Goal: Information Seeking & Learning: Learn about a topic

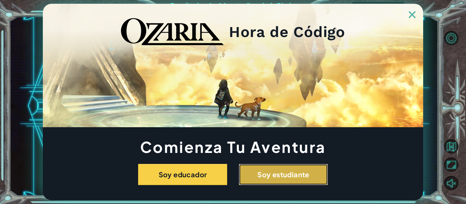
click at [270, 170] on button "Soy estudiante" at bounding box center [283, 174] width 89 height 21
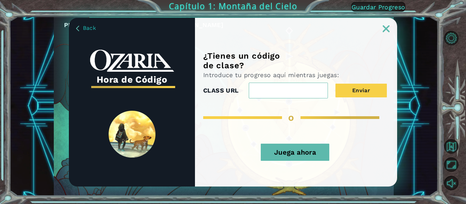
click at [292, 156] on button "Juega ahora" at bounding box center [295, 152] width 69 height 17
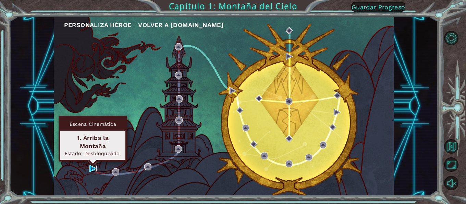
click at [92, 169] on img at bounding box center [92, 168] width 7 height 7
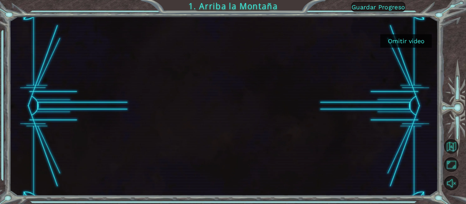
click at [389, 40] on button "Omitir video" at bounding box center [406, 40] width 51 height 13
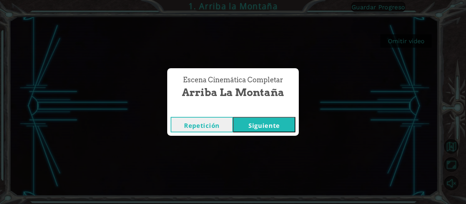
click at [263, 121] on button "Siguiente" at bounding box center [264, 124] width 62 height 15
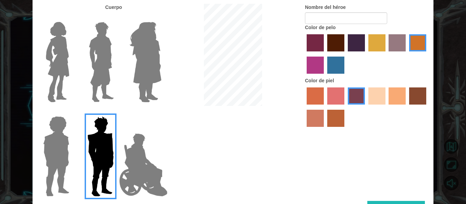
click at [137, 88] on img at bounding box center [145, 62] width 37 height 86
click at [161, 17] on input "Hero Amethyst" at bounding box center [161, 17] width 0 height 0
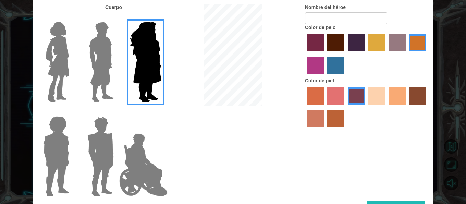
click at [65, 70] on img at bounding box center [57, 62] width 29 height 86
click at [72, 17] on input "Hero Connie" at bounding box center [72, 17] width 0 height 0
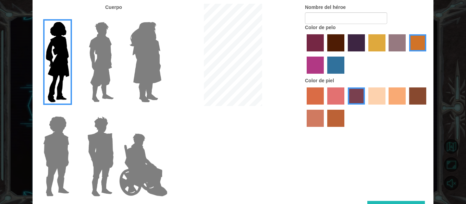
click at [314, 65] on label "medium red violet hair color" at bounding box center [315, 65] width 17 height 17
click at [428, 54] on input "medium red violet hair color" at bounding box center [428, 54] width 0 height 0
click at [399, 93] on label "tacao skin color" at bounding box center [397, 95] width 17 height 17
click at [387, 107] on input "tacao skin color" at bounding box center [387, 107] width 0 height 0
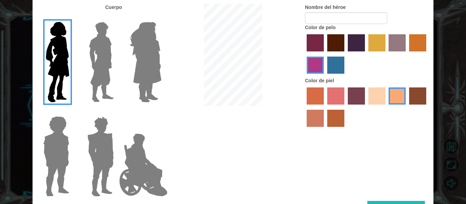
click at [380, 97] on label "sandy beach skin color" at bounding box center [377, 95] width 17 height 17
click at [366, 107] on input "sandy beach skin color" at bounding box center [366, 107] width 0 height 0
click at [399, 95] on label "tacao skin color" at bounding box center [397, 95] width 17 height 17
click at [387, 107] on input "tacao skin color" at bounding box center [387, 107] width 0 height 0
click at [358, 19] on input "Nombre del héroe" at bounding box center [346, 18] width 82 height 12
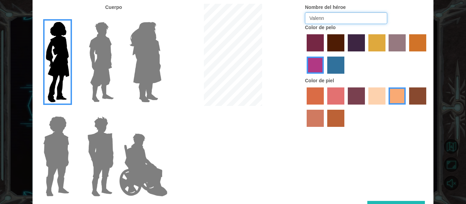
type input "Valenn"
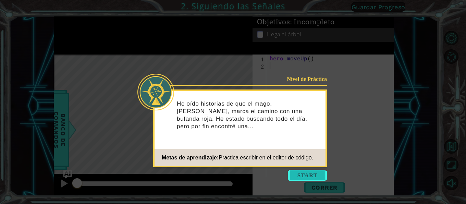
click at [306, 178] on button "Start" at bounding box center [307, 175] width 39 height 11
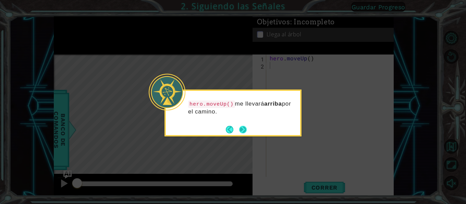
click at [238, 128] on footer at bounding box center [236, 129] width 21 height 10
click at [242, 129] on button "Next" at bounding box center [243, 130] width 8 height 8
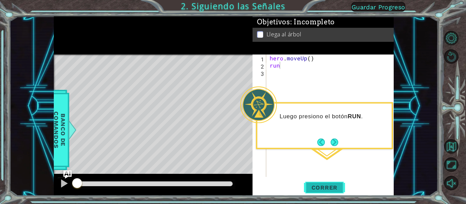
click at [330, 184] on span "Correr" at bounding box center [325, 187] width 40 height 7
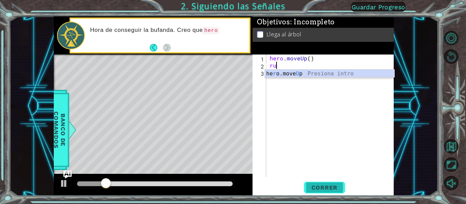
type textarea "r"
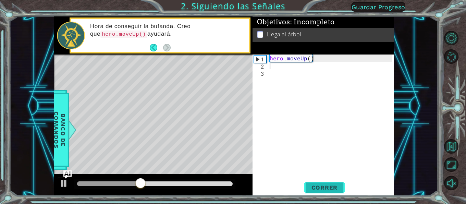
click at [337, 190] on span "Correr" at bounding box center [325, 187] width 40 height 7
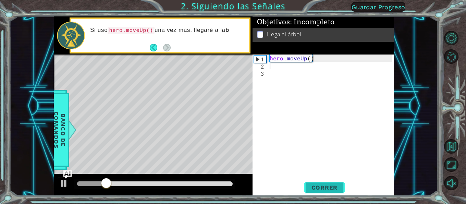
click at [337, 189] on span "Correr" at bounding box center [325, 187] width 40 height 7
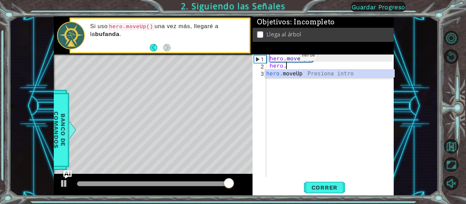
scroll to position [0, 1]
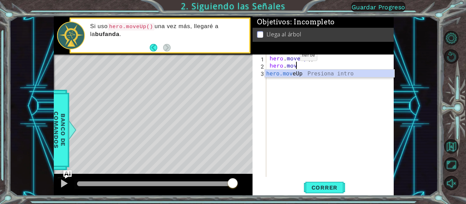
type textarea "hero.move"
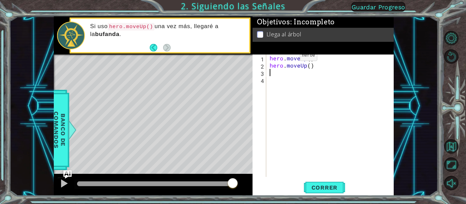
scroll to position [0, 0]
click at [328, 189] on span "Correr" at bounding box center [325, 187] width 40 height 7
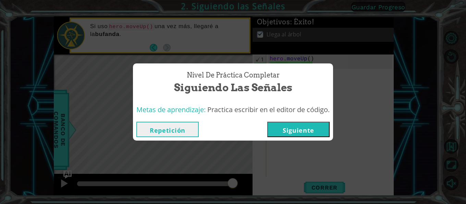
click at [319, 133] on button "Siguiente" at bounding box center [298, 129] width 62 height 15
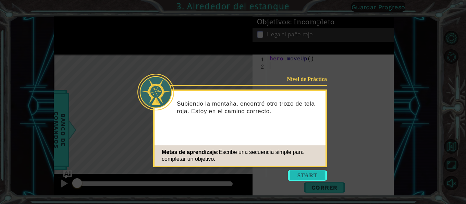
click at [307, 173] on button "Start" at bounding box center [307, 175] width 39 height 11
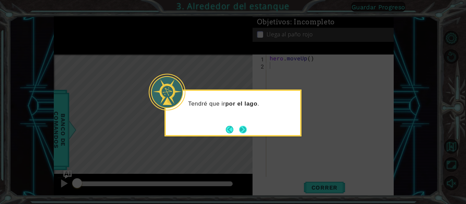
click at [243, 128] on button "Next" at bounding box center [243, 130] width 8 height 8
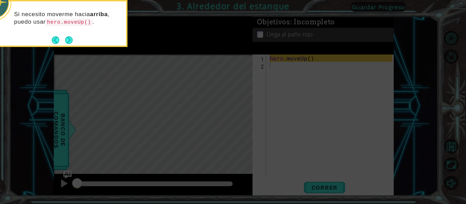
click at [243, 128] on icon at bounding box center [233, 30] width 466 height 347
click at [328, 186] on icon at bounding box center [233, 30] width 466 height 347
click at [68, 43] on button "Next" at bounding box center [69, 40] width 8 height 8
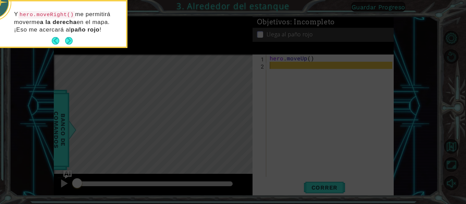
click at [68, 43] on button "Next" at bounding box center [69, 41] width 8 height 8
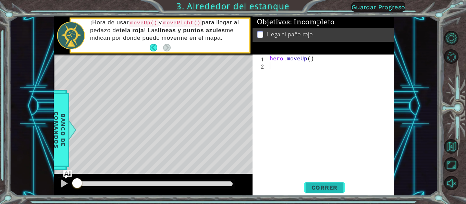
click at [332, 183] on button "Correr" at bounding box center [324, 187] width 41 height 14
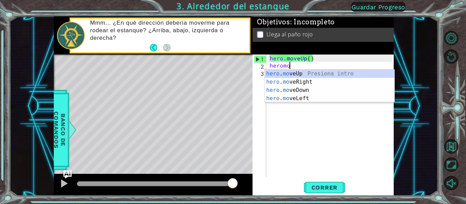
scroll to position [0, 1]
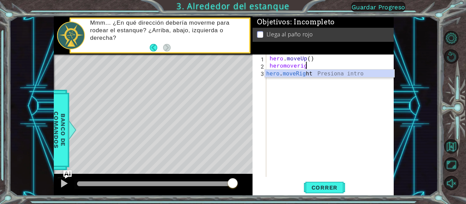
type textarea "heromoverigt"
click at [325, 73] on div "hero . moveRig h t Presiona intro" at bounding box center [330, 82] width 130 height 25
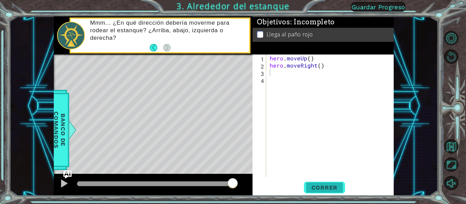
click at [328, 188] on span "Correr" at bounding box center [325, 187] width 40 height 7
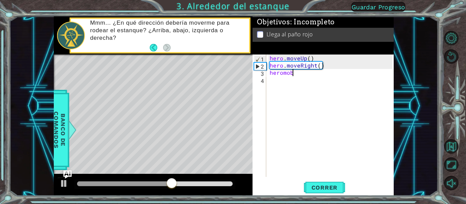
scroll to position [0, 1]
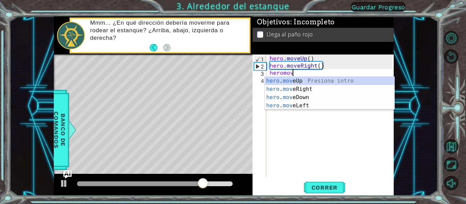
type textarea "heromove"
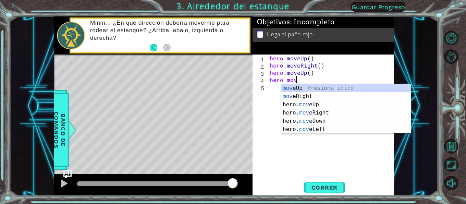
scroll to position [0, 1]
click at [319, 189] on span "Correr" at bounding box center [325, 187] width 40 height 7
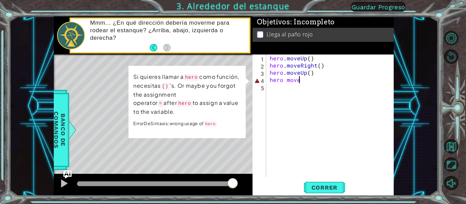
type textarea "hero mov"
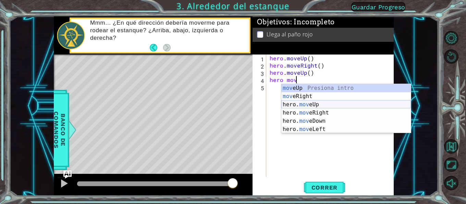
click at [312, 105] on div "mov eUp Presiona intro mov eRight Presiona intro hero. mov eUp Presiona intro h…" at bounding box center [347, 117] width 130 height 66
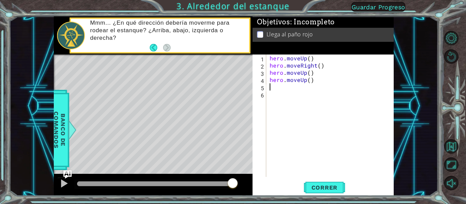
scroll to position [0, 0]
click at [332, 188] on span "Correr" at bounding box center [325, 187] width 40 height 7
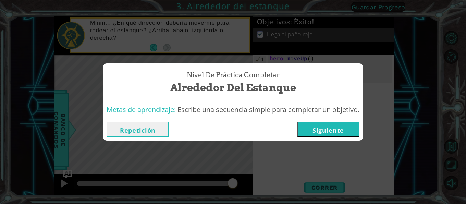
click at [330, 132] on button "Siguiente" at bounding box center [328, 129] width 62 height 15
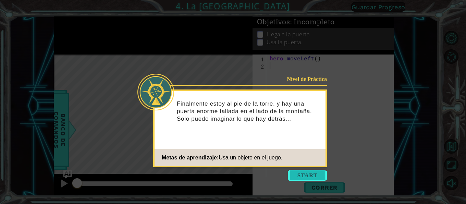
click at [308, 177] on button "Start" at bounding box center [307, 175] width 39 height 11
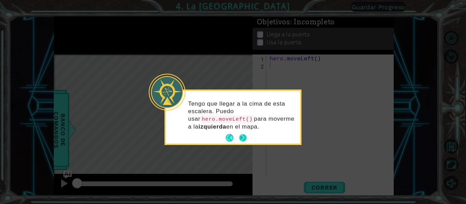
click at [242, 134] on button "Next" at bounding box center [243, 138] width 8 height 8
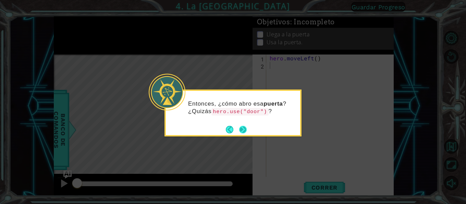
click at [242, 130] on button "Next" at bounding box center [243, 130] width 8 height 8
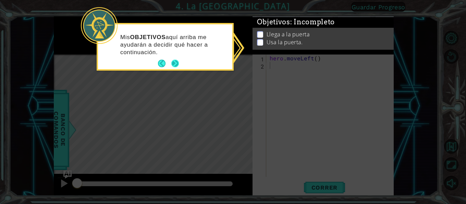
click at [177, 67] on button "Next" at bounding box center [175, 64] width 8 height 8
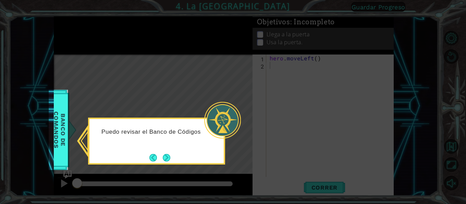
click at [167, 154] on button "Next" at bounding box center [167, 158] width 8 height 8
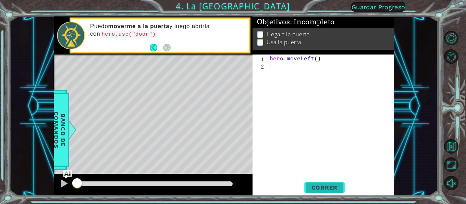
click at [328, 190] on span "Correr" at bounding box center [325, 187] width 40 height 7
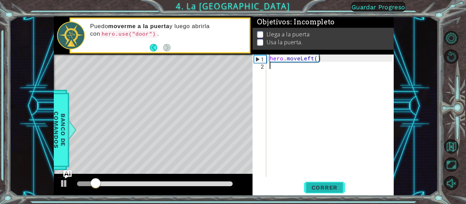
click at [328, 184] on span "Correr" at bounding box center [325, 187] width 40 height 7
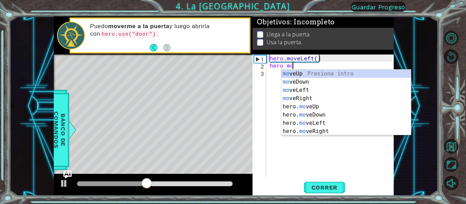
type textarea "hero move"
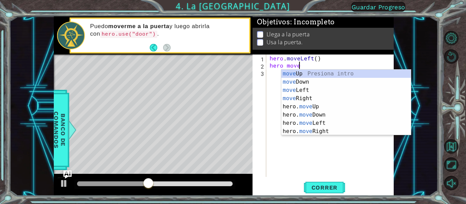
scroll to position [0, 1]
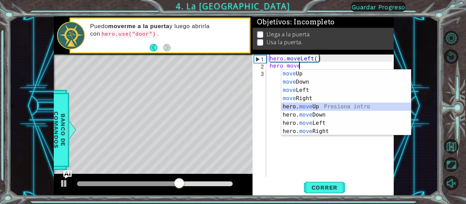
click at [304, 105] on div "move Up Presiona intro move Down Presiona intro move Left Presiona intro move R…" at bounding box center [347, 111] width 130 height 82
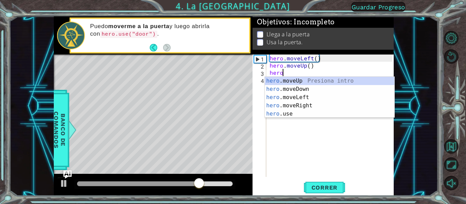
scroll to position [0, 0]
type textarea "hero."
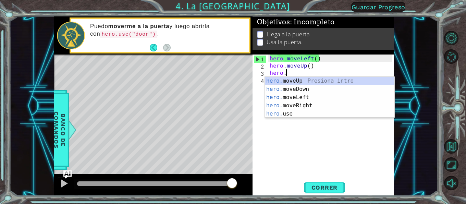
click at [308, 83] on div "hero. moveUp Presiona intro hero. moveDown Presiona intro hero. moveLeft Presio…" at bounding box center [330, 106] width 130 height 58
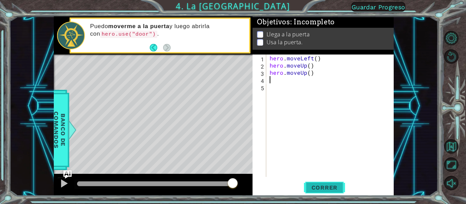
click at [327, 190] on span "Correr" at bounding box center [325, 187] width 40 height 7
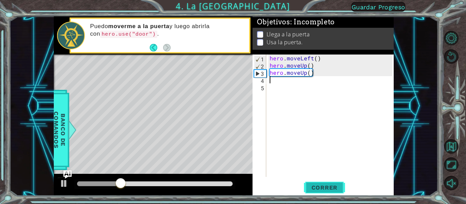
click at [328, 186] on span "Correr" at bounding box center [325, 187] width 40 height 7
click at [313, 73] on div "hero . moveLeft ( ) hero . moveUp ( ) hero . moveUp ( )" at bounding box center [332, 123] width 128 height 137
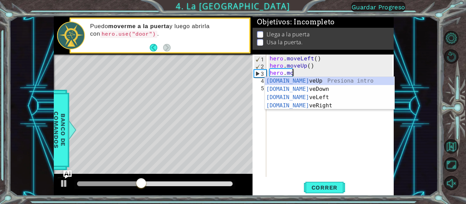
type textarea "hero."
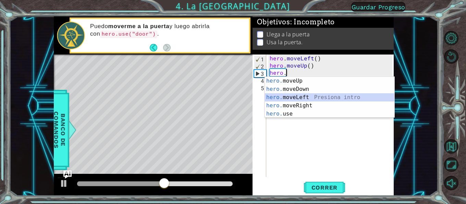
click at [313, 95] on div "hero. moveUp Presiona intro hero. moveDown Presiona intro hero. moveLeft Presio…" at bounding box center [330, 106] width 130 height 58
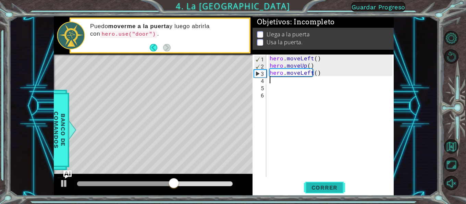
click at [328, 188] on span "Correr" at bounding box center [325, 187] width 40 height 7
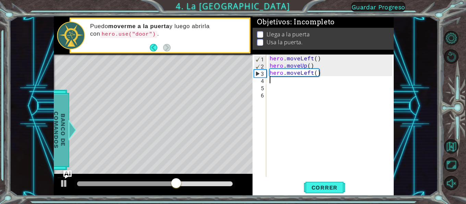
click at [57, 123] on span "Banco de comandos" at bounding box center [59, 129] width 18 height 71
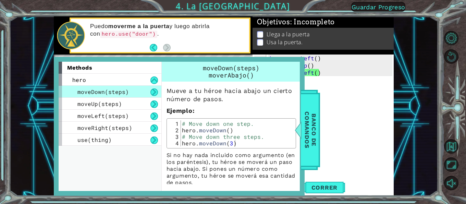
click at [55, 52] on div "Puedo moverme a la puerta y luego abrirla con hero.use("door") ." at bounding box center [153, 35] width 199 height 38
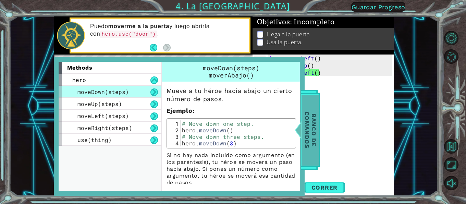
click at [309, 144] on span "Banco de comandos" at bounding box center [310, 129] width 18 height 71
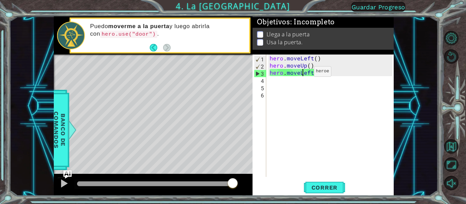
click at [302, 73] on div "hero . moveLeft ( ) hero . moveUp ( ) hero . moveLeft ( )" at bounding box center [332, 123] width 128 height 137
click at [331, 70] on div "hero . moveLeft ( ) hero . moveUp ( ) hero . moveLeft ( )" at bounding box center [332, 123] width 128 height 137
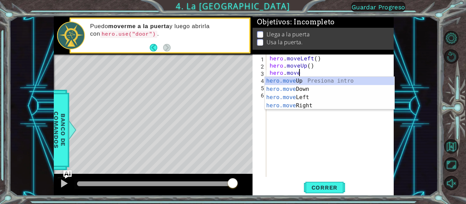
type textarea "h"
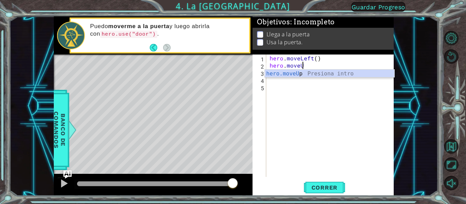
type textarea "hero.moveUp"
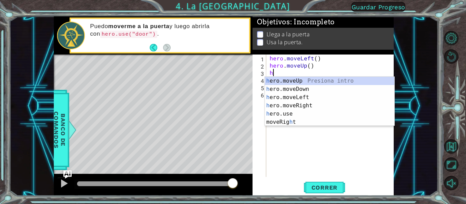
type textarea "he"
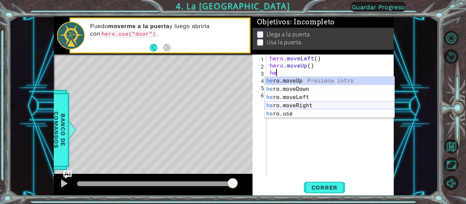
click at [312, 107] on div "he ro.moveUp Presiona intro he ro.moveDown Presiona intro he ro.moveLeft Presio…" at bounding box center [330, 106] width 130 height 58
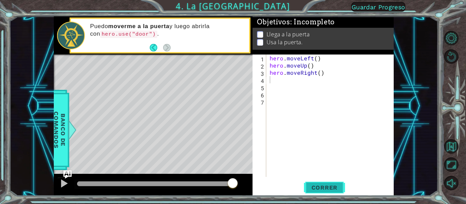
click at [331, 186] on span "Correr" at bounding box center [325, 187] width 40 height 7
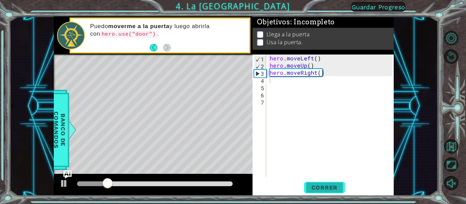
click at [320, 187] on span "Correr" at bounding box center [325, 187] width 40 height 7
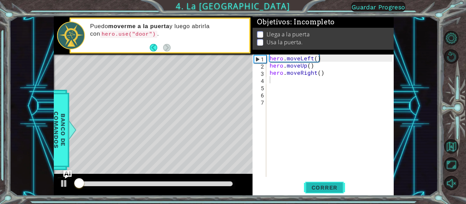
click at [320, 187] on span "Correr" at bounding box center [325, 187] width 40 height 7
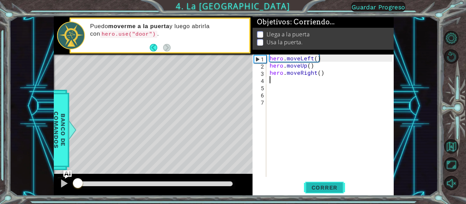
click at [320, 187] on span "Correr" at bounding box center [325, 187] width 40 height 7
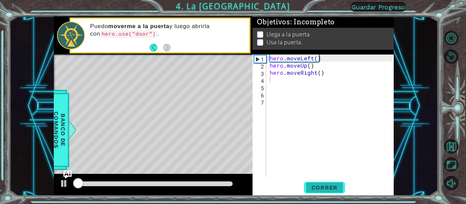
click at [320, 187] on span "Correr" at bounding box center [325, 187] width 40 height 7
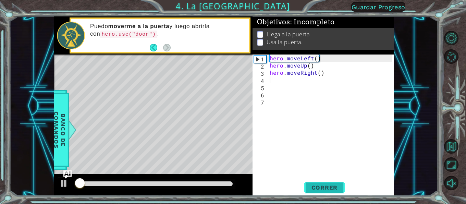
click at [320, 187] on span "Correr" at bounding box center [325, 187] width 40 height 7
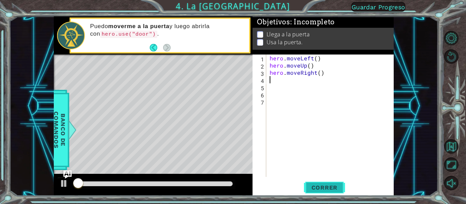
click at [320, 187] on span "Correr" at bounding box center [325, 187] width 40 height 7
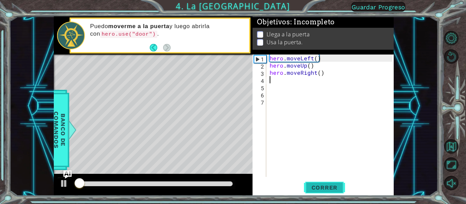
click at [320, 187] on span "Correr" at bounding box center [325, 187] width 40 height 7
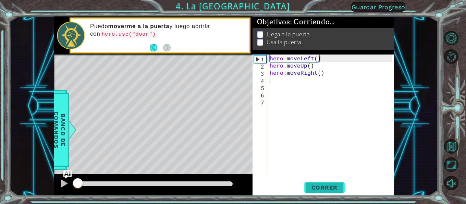
click at [320, 187] on span "Correr" at bounding box center [325, 187] width 40 height 7
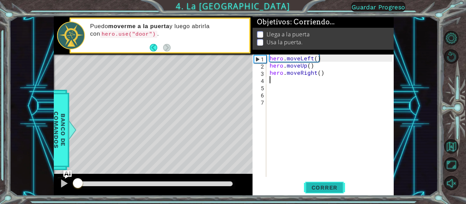
click at [320, 187] on span "Correr" at bounding box center [325, 187] width 40 height 7
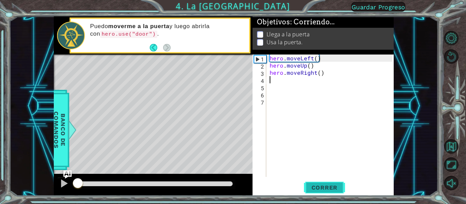
click at [320, 187] on span "Correr" at bounding box center [325, 187] width 40 height 7
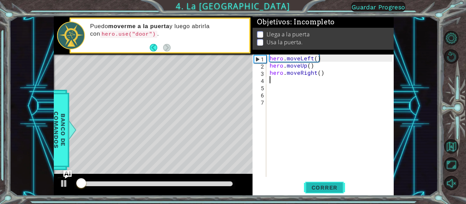
click at [320, 187] on span "Correr" at bounding box center [325, 187] width 40 height 7
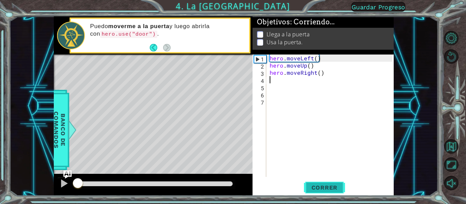
click at [320, 187] on span "Correr" at bounding box center [325, 187] width 40 height 7
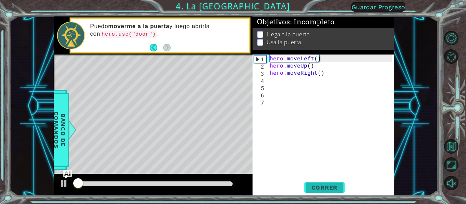
click at [320, 187] on span "Correr" at bounding box center [325, 187] width 40 height 7
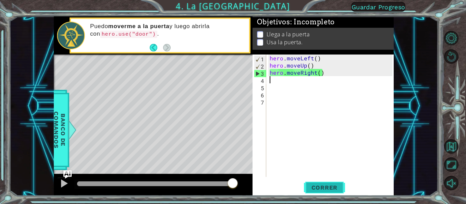
click at [320, 188] on span "Correr" at bounding box center [325, 187] width 40 height 7
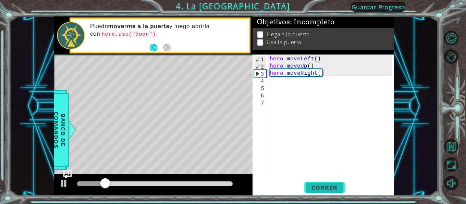
click at [320, 188] on span "Correr" at bounding box center [325, 187] width 40 height 7
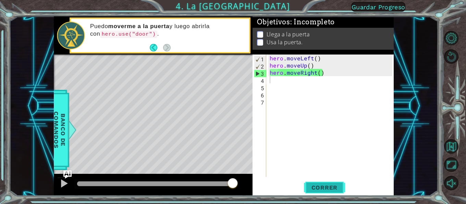
click at [338, 186] on span "Correr" at bounding box center [325, 187] width 40 height 7
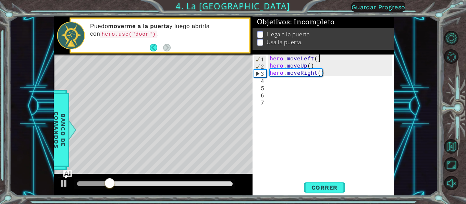
drag, startPoint x: 321, startPoint y: 56, endPoint x: 280, endPoint y: 85, distance: 50.7
click at [321, 56] on div "hero . moveLeft ( ) hero . moveUp ( ) hero . moveRight ( )" at bounding box center [332, 123] width 128 height 137
type textarea "hero.moveLeft()"
click at [322, 57] on div "hero . moveLeft ( ) hero . moveUp ( ) hero . moveRight ( )" at bounding box center [332, 123] width 128 height 137
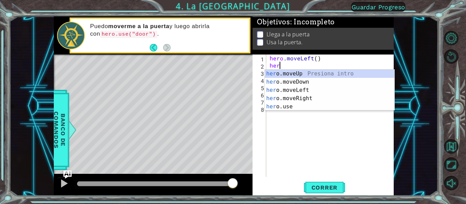
scroll to position [0, 0]
type textarea "hero.move"
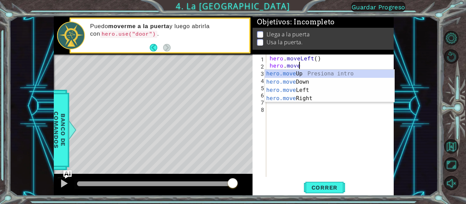
scroll to position [0, 1]
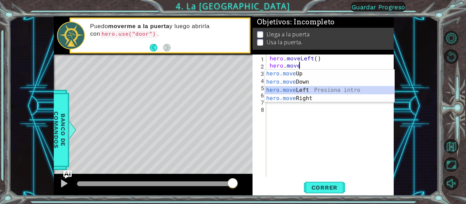
click at [321, 91] on div "hero.move Up Presiona intro hero.move Down Presiona intro hero.move Left Presio…" at bounding box center [330, 94] width 130 height 49
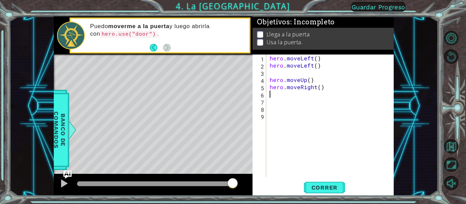
click at [273, 92] on div "hero . moveLeft ( ) hero . moveLeft ( ) hero . moveUp ( ) hero . moveRight ( )" at bounding box center [332, 123] width 128 height 137
click at [326, 189] on span "Correr" at bounding box center [325, 187] width 40 height 7
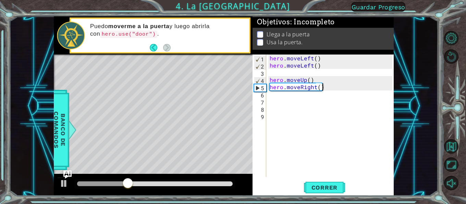
click at [323, 87] on div "hero . moveLeft ( ) hero . moveLeft ( ) hero . moveUp ( ) hero . moveRight ( )" at bounding box center [332, 123] width 128 height 137
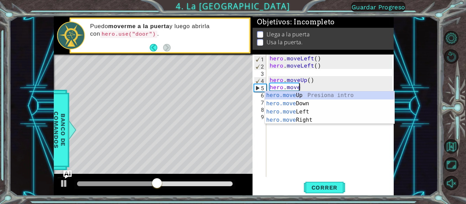
scroll to position [0, 2]
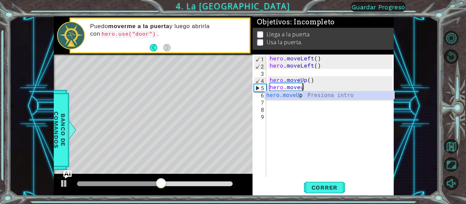
type textarea "hero.moveup"
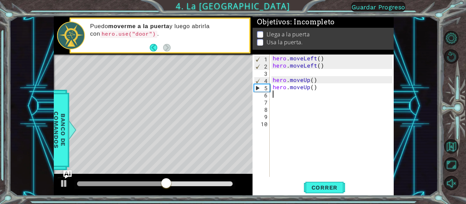
scroll to position [0, 0]
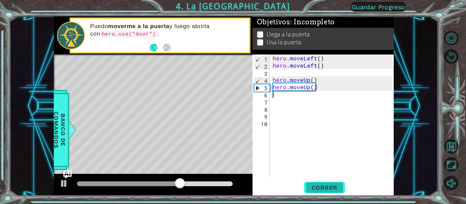
click at [331, 187] on span "Correr" at bounding box center [325, 187] width 40 height 7
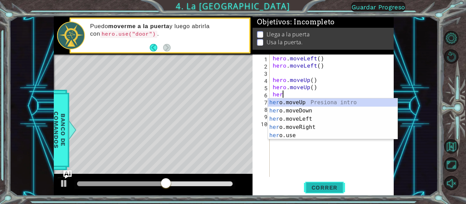
type textarea "hero"
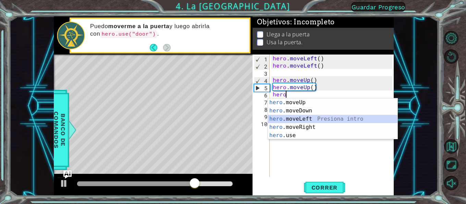
click at [295, 119] on div "hero .moveUp Presiona intro hero .moveDown Presiona intro hero .moveLeft Presio…" at bounding box center [333, 127] width 130 height 58
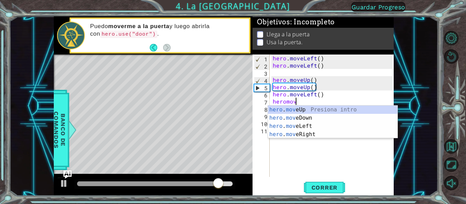
scroll to position [0, 1]
type textarea "heromove"
click at [298, 112] on div "hero . move Up Presiona intro hero . move Down Presiona intro hero . move Left …" at bounding box center [333, 130] width 130 height 49
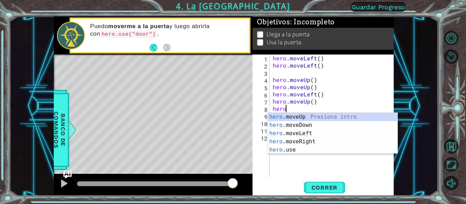
scroll to position [0, 0]
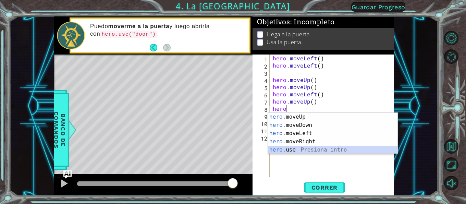
click at [295, 152] on div "hero .moveUp Presiona intro hero .moveDown Presiona intro hero .moveLeft Presio…" at bounding box center [333, 142] width 130 height 58
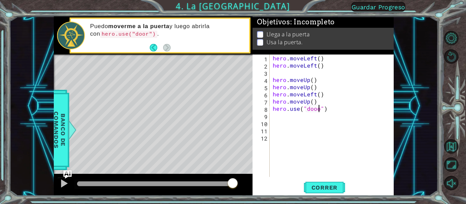
scroll to position [0, 3]
click at [319, 186] on span "Correr" at bounding box center [325, 187] width 40 height 7
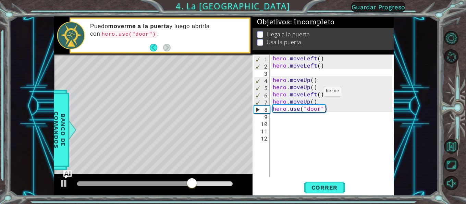
click at [315, 93] on div "hero . moveLeft ( ) hero . moveLeft ( ) hero . moveUp ( ) hero . moveUp ( ) her…" at bounding box center [334, 123] width 124 height 137
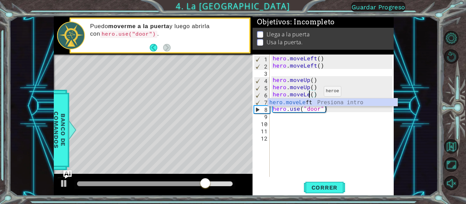
scroll to position [0, 2]
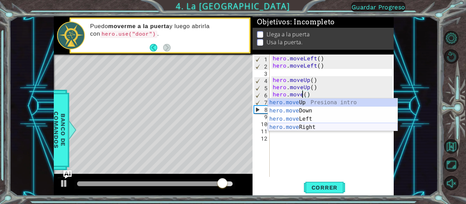
click at [315, 126] on div "hero.move Up Presiona intro hero.move Down Presiona intro hero.move Left Presio…" at bounding box center [333, 122] width 130 height 49
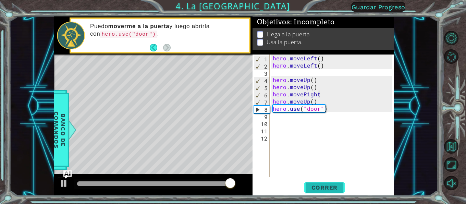
click at [332, 186] on span "Correr" at bounding box center [325, 187] width 40 height 7
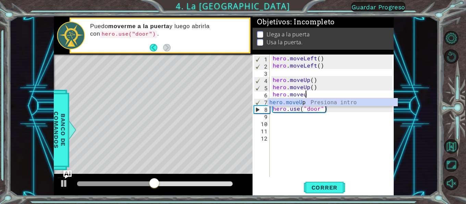
scroll to position [0, 2]
type textarea "hero.moveup"
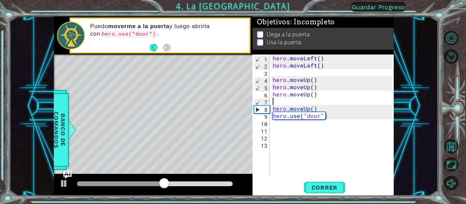
scroll to position [0, 0]
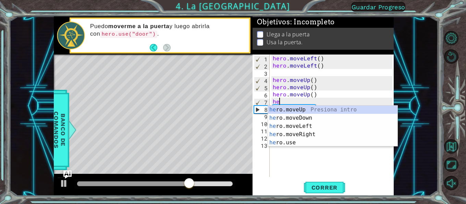
type textarea "her"
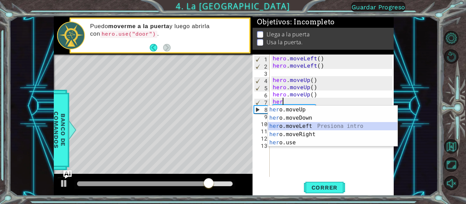
click at [307, 125] on div "her o.moveUp Presiona intro her o.moveDown Presiona intro her o.moveLeft Presio…" at bounding box center [333, 135] width 130 height 58
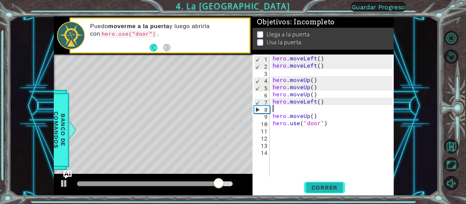
click at [331, 187] on span "Correr" at bounding box center [325, 187] width 40 height 7
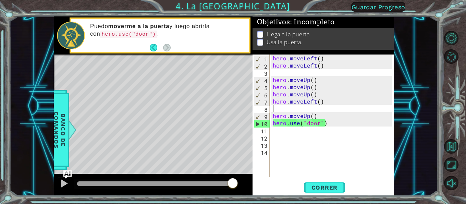
click at [321, 111] on div "hero . moveLeft ( ) hero . moveLeft ( ) hero . moveUp ( ) hero . moveUp ( ) her…" at bounding box center [334, 123] width 124 height 137
click at [319, 118] on div "hero . moveLeft ( ) hero . moveLeft ( ) hero . moveUp ( ) hero . moveUp ( ) her…" at bounding box center [334, 123] width 124 height 137
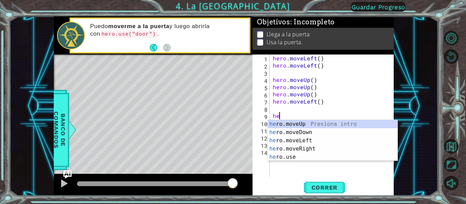
type textarea "h"
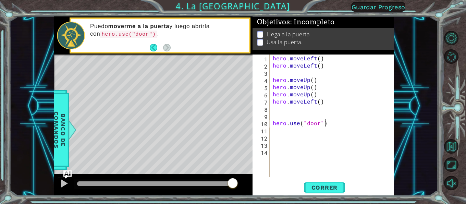
drag, startPoint x: 335, startPoint y: 121, endPoint x: 323, endPoint y: 121, distance: 12.0
click at [329, 121] on div "hero . moveLeft ( ) hero . moveLeft ( ) hero . moveUp ( ) hero . moveUp ( ) her…" at bounding box center [334, 123] width 124 height 137
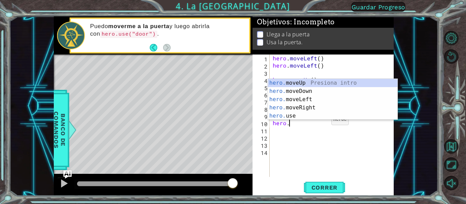
type textarea "h"
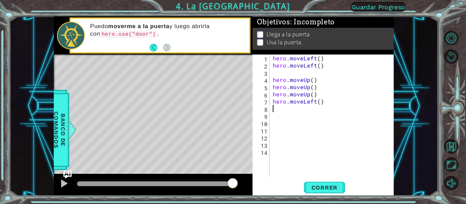
click at [273, 108] on div "hero . moveLeft ( ) hero . moveLeft ( ) hero . moveUp ( ) hero . moveUp ( ) her…" at bounding box center [334, 123] width 124 height 137
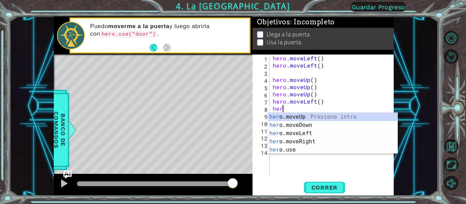
type textarea "hero"
click at [309, 131] on div "hero .moveUp Presiona intro hero .moveDown Presiona intro hero .moveLeft Presio…" at bounding box center [333, 142] width 130 height 58
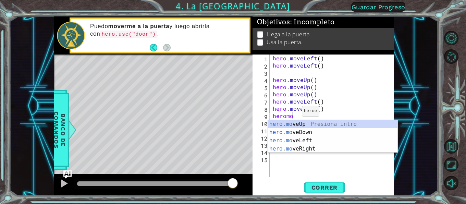
scroll to position [0, 1]
type textarea "heromoveu"
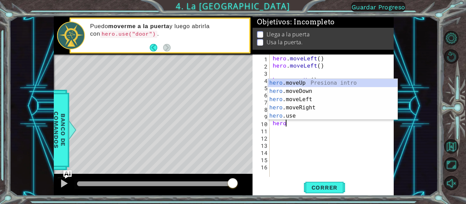
scroll to position [0, 0]
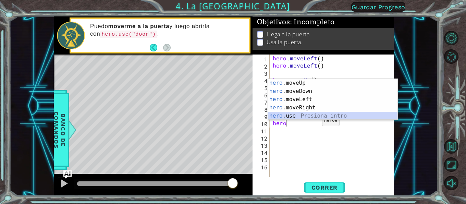
click at [294, 115] on div "hero .moveUp Presiona intro hero .moveDown Presiona intro hero .moveLeft Presio…" at bounding box center [333, 108] width 130 height 58
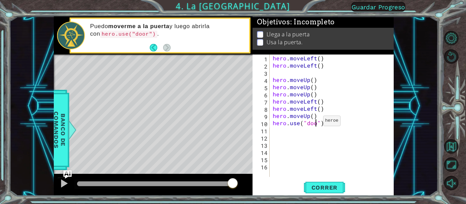
scroll to position [0, 3]
click at [315, 181] on button "Correr" at bounding box center [324, 187] width 41 height 14
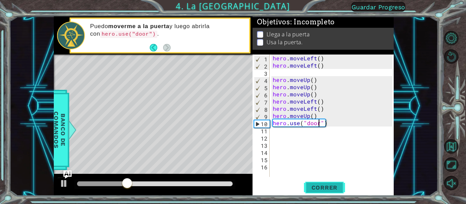
click at [314, 185] on span "Correr" at bounding box center [325, 187] width 40 height 7
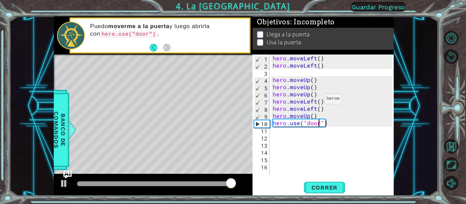
click at [316, 100] on div "hero . moveLeft ( ) hero . moveLeft ( ) hero . moveUp ( ) hero . moveUp ( ) her…" at bounding box center [334, 123] width 124 height 137
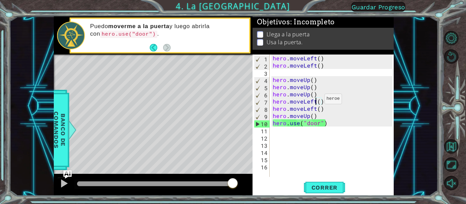
click at [316, 100] on div "hero . moveLeft ( ) hero . moveLeft ( ) hero . moveUp ( ) hero . moveUp ( ) her…" at bounding box center [334, 123] width 124 height 137
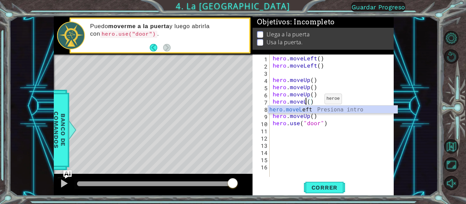
scroll to position [0, 2]
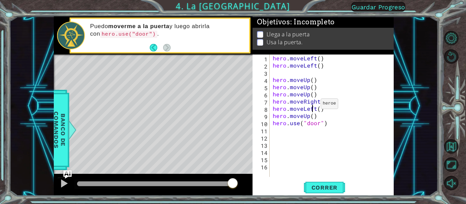
click at [312, 105] on div "hero . moveLeft ( ) hero . moveLeft ( ) hero . moveUp ( ) hero . moveUp ( ) her…" at bounding box center [334, 123] width 124 height 137
click at [315, 104] on div "hero . moveLeft ( ) hero . moveLeft ( ) hero . moveUp ( ) hero . moveUp ( ) her…" at bounding box center [334, 123] width 124 height 137
click at [314, 109] on div "hero . moveLeft ( ) hero . moveLeft ( ) hero . moveUp ( ) hero . moveUp ( ) her…" at bounding box center [334, 123] width 124 height 137
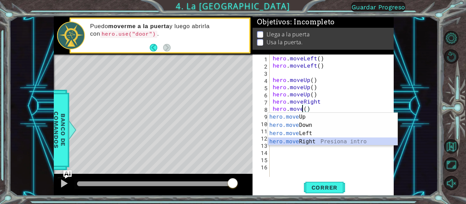
click at [313, 141] on div "hero.move Up Presiona intro hero.move Down Presiona intro hero.move Left Presio…" at bounding box center [333, 137] width 130 height 49
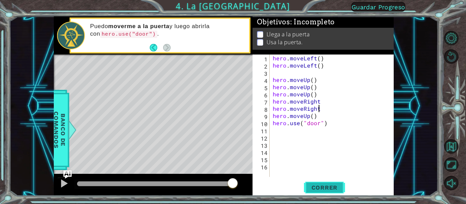
type textarea "hero.moveRight"
click at [335, 191] on span "Correr" at bounding box center [325, 187] width 40 height 7
